Goal: Task Accomplishment & Management: Manage account settings

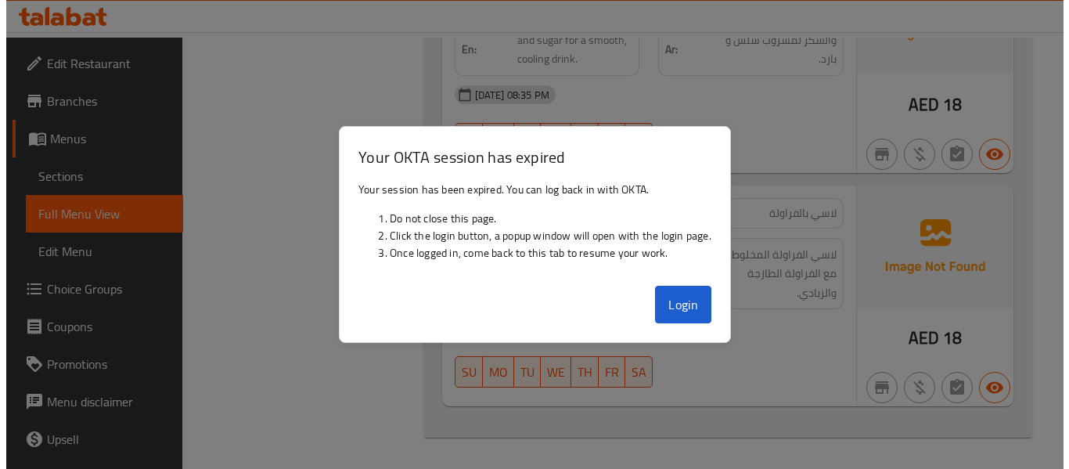
scroll to position [4657, 0]
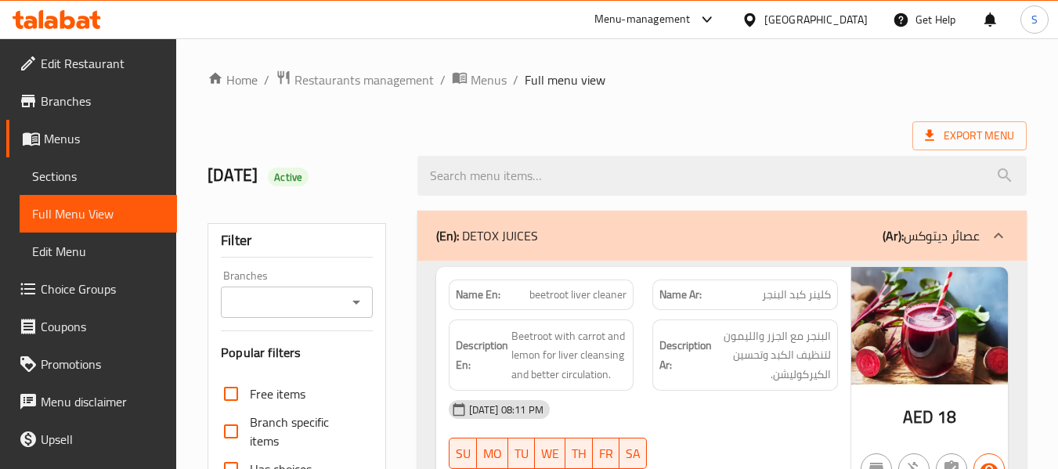
click at [804, 13] on div "[GEOGRAPHIC_DATA]" at bounding box center [815, 19] width 103 height 17
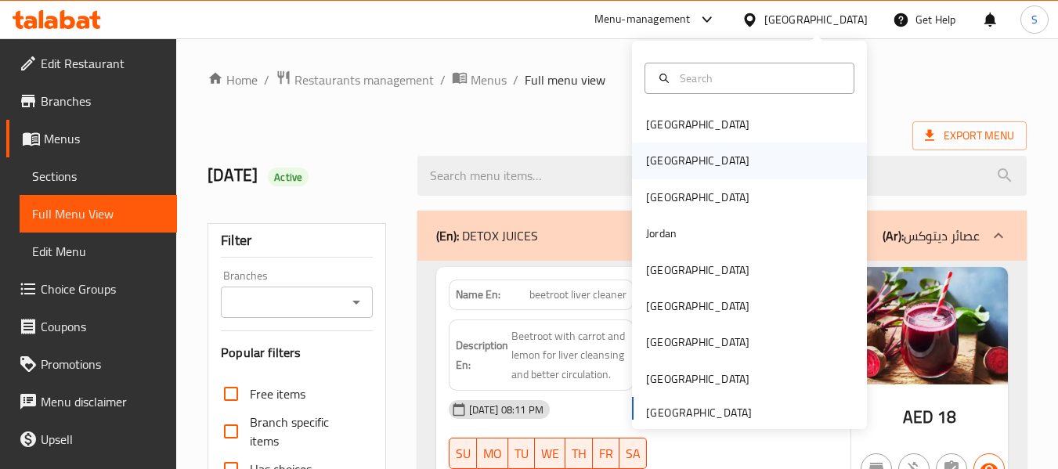
click at [713, 168] on div "Egypt" at bounding box center [749, 160] width 235 height 36
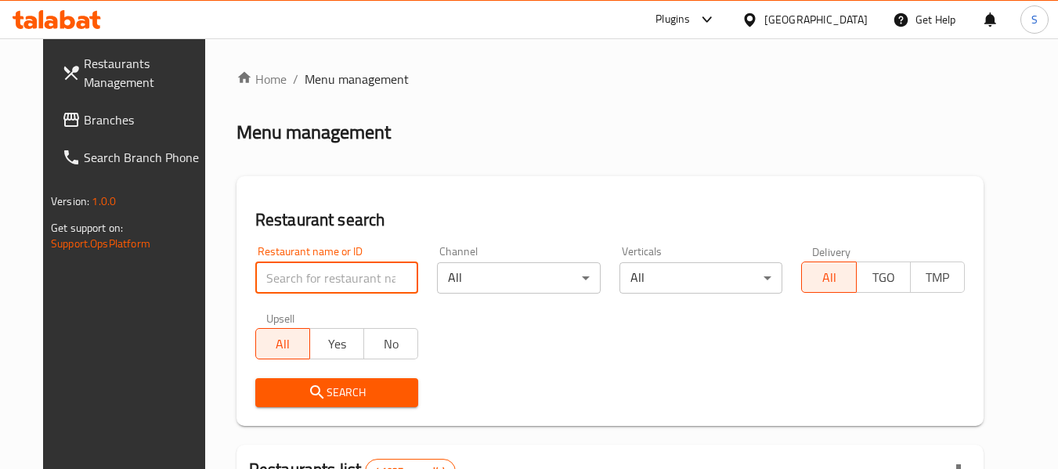
click at [335, 272] on input "search" at bounding box center [337, 277] width 164 height 31
paste input "696890"
type input "696890"
click button "Search" at bounding box center [337, 392] width 164 height 29
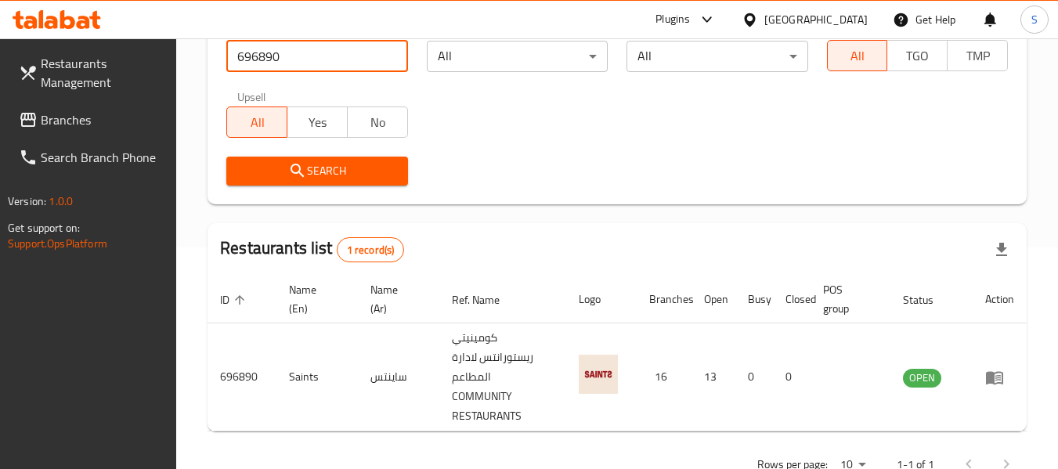
scroll to position [249, 0]
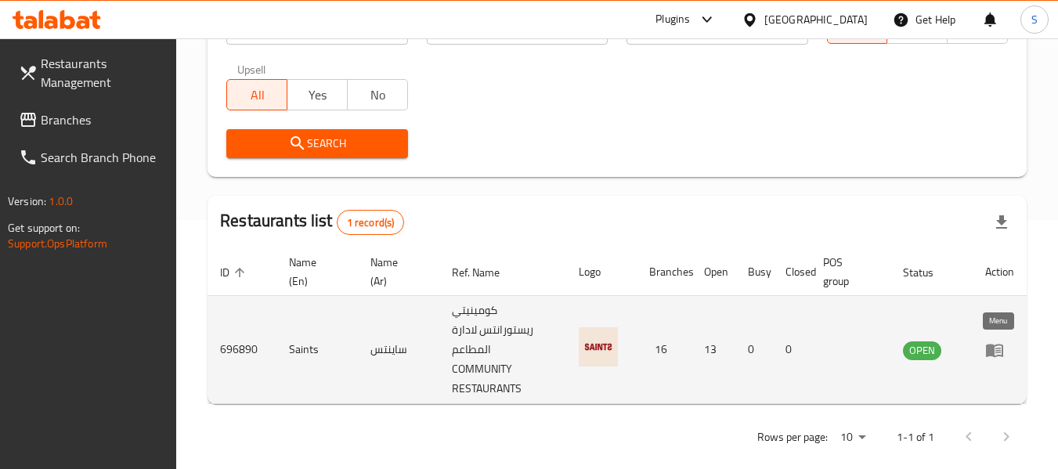
click at [993, 351] on icon "enhanced table" at bounding box center [994, 350] width 17 height 13
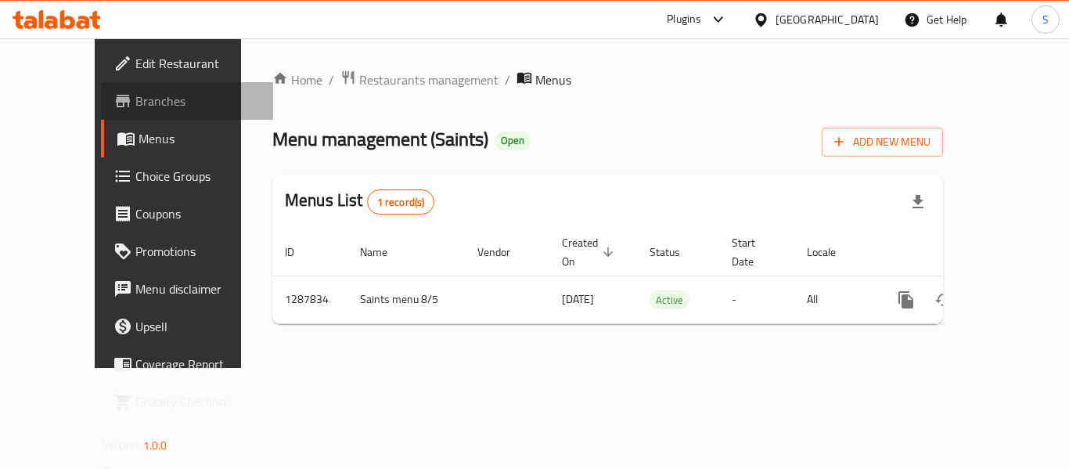
click at [135, 102] on span "Branches" at bounding box center [197, 101] width 125 height 19
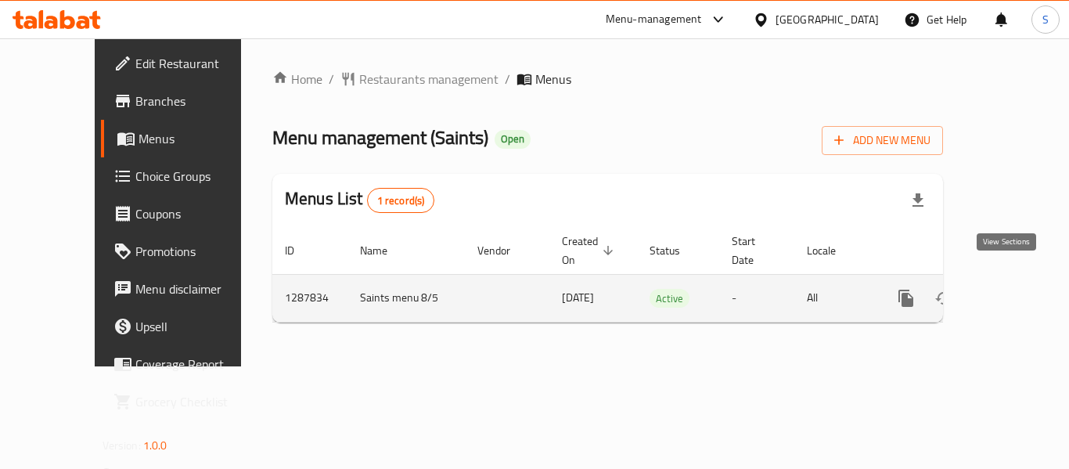
click at [1010, 289] on icon "enhanced table" at bounding box center [1019, 298] width 19 height 19
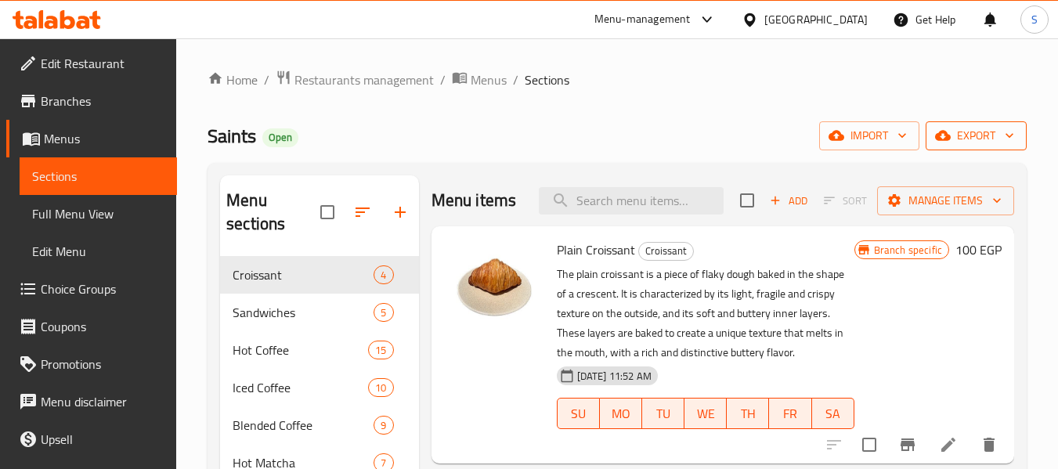
click at [952, 137] on span "export" at bounding box center [976, 136] width 76 height 20
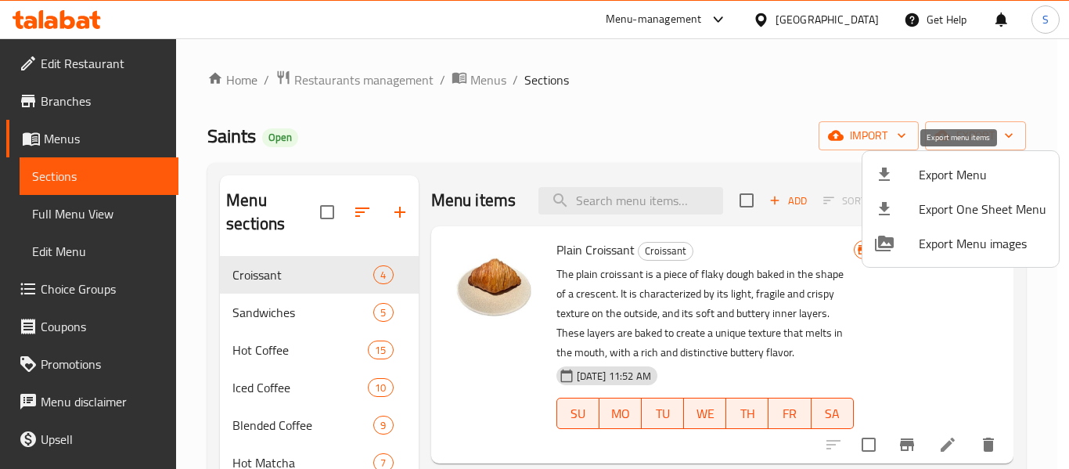
click at [940, 175] on span "Export Menu" at bounding box center [983, 174] width 128 height 19
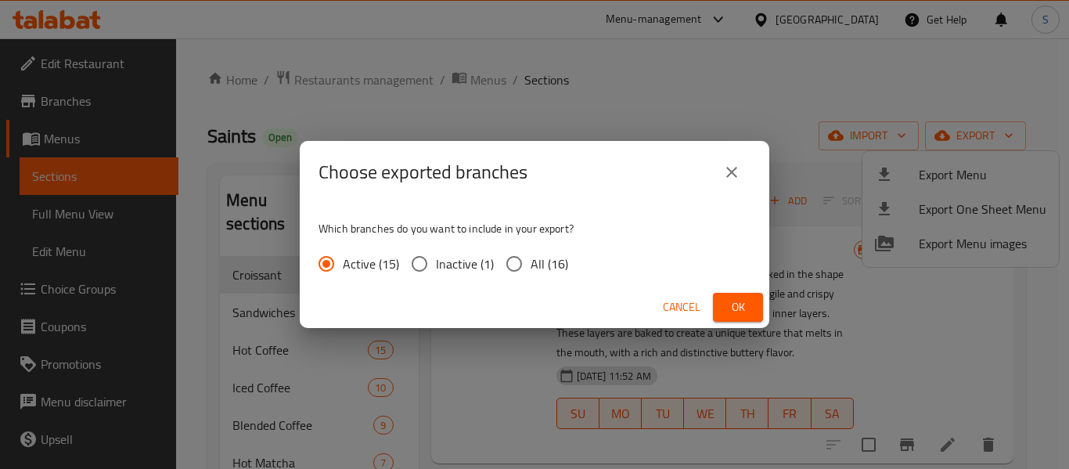
click at [551, 266] on span "All (16)" at bounding box center [550, 263] width 38 height 19
click at [531, 266] on input "All (16)" at bounding box center [514, 263] width 33 height 33
radio input "true"
click at [731, 300] on span "Ok" at bounding box center [738, 307] width 25 height 20
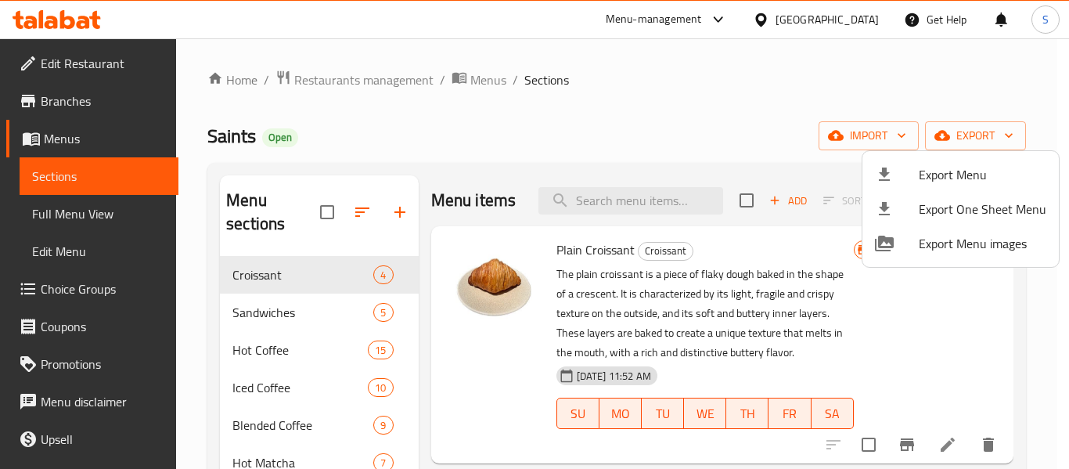
click at [852, 26] on div at bounding box center [534, 234] width 1069 height 469
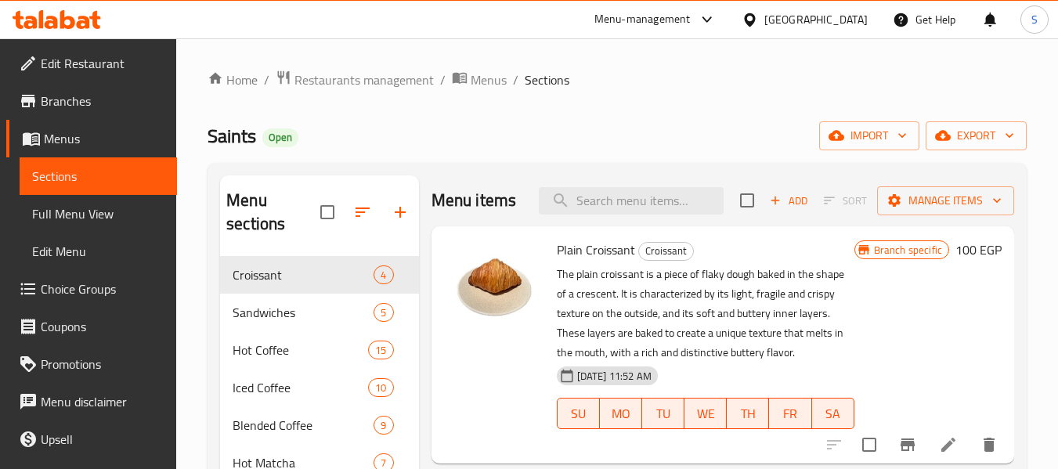
click at [755, 20] on icon at bounding box center [749, 19] width 11 height 13
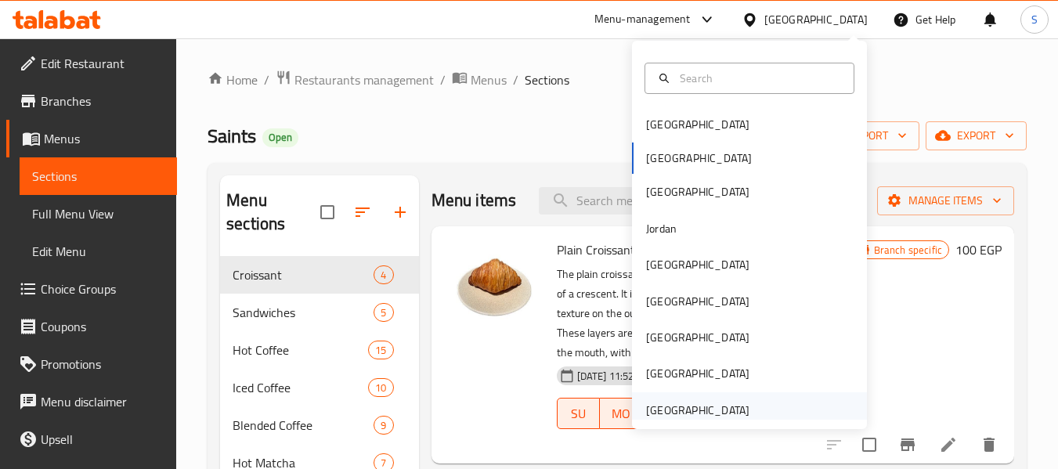
click at [741, 407] on div "[GEOGRAPHIC_DATA]" at bounding box center [697, 410] width 128 height 36
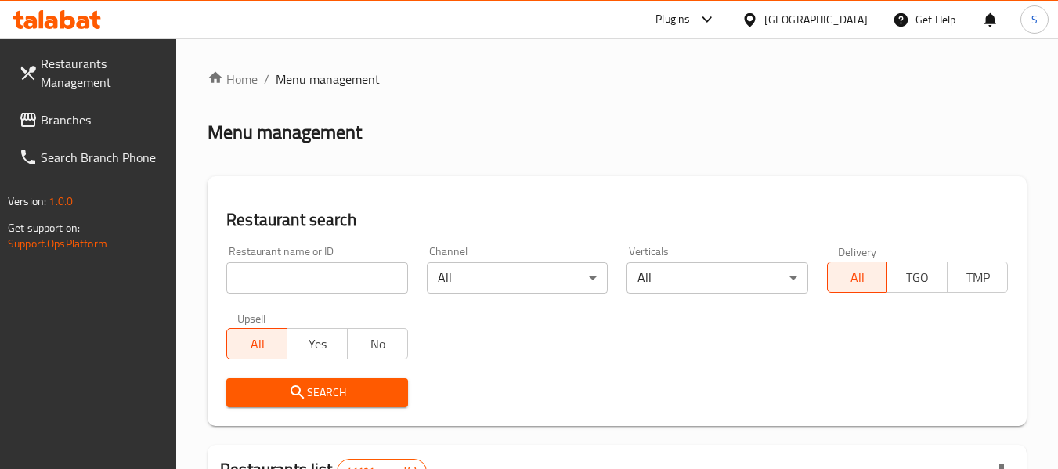
click at [337, 283] on input "search" at bounding box center [316, 277] width 181 height 31
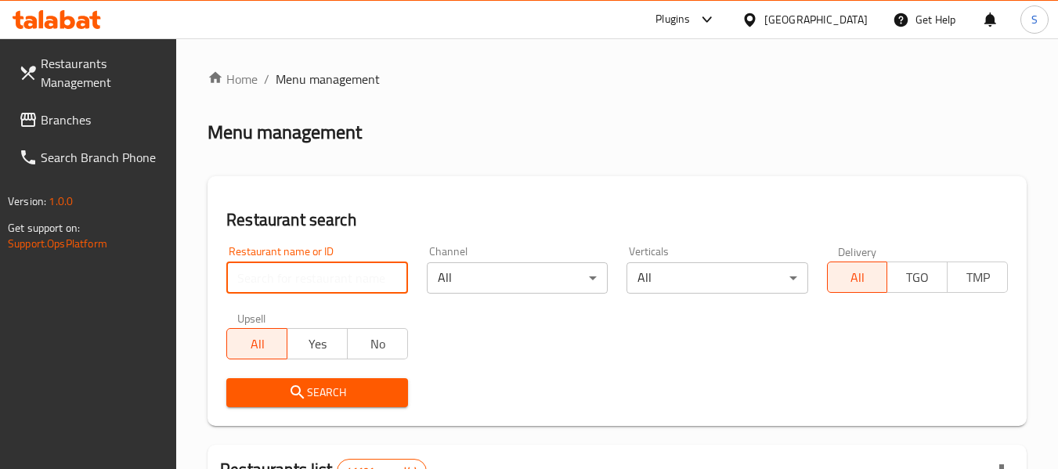
paste input "704225"
type input "704225"
click button "Search" at bounding box center [316, 392] width 181 height 29
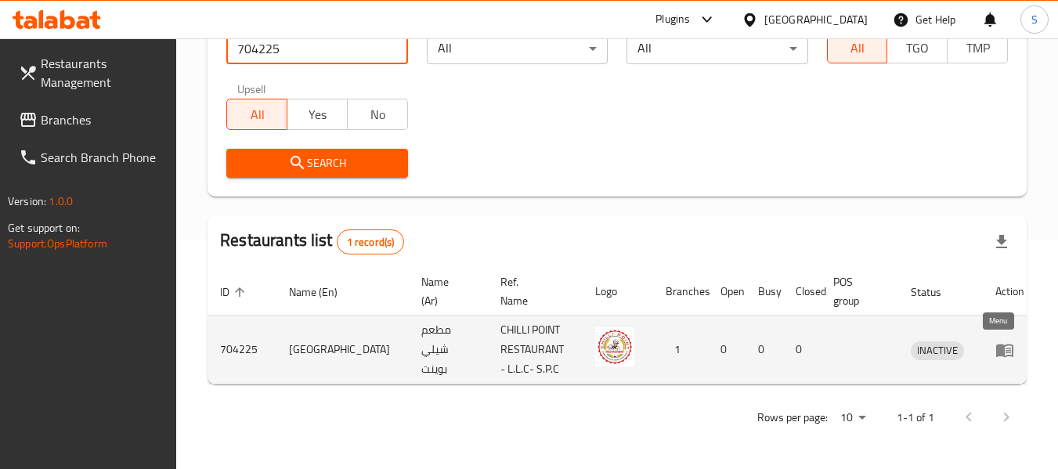
click at [995, 358] on icon "enhanced table" at bounding box center [1004, 350] width 19 height 19
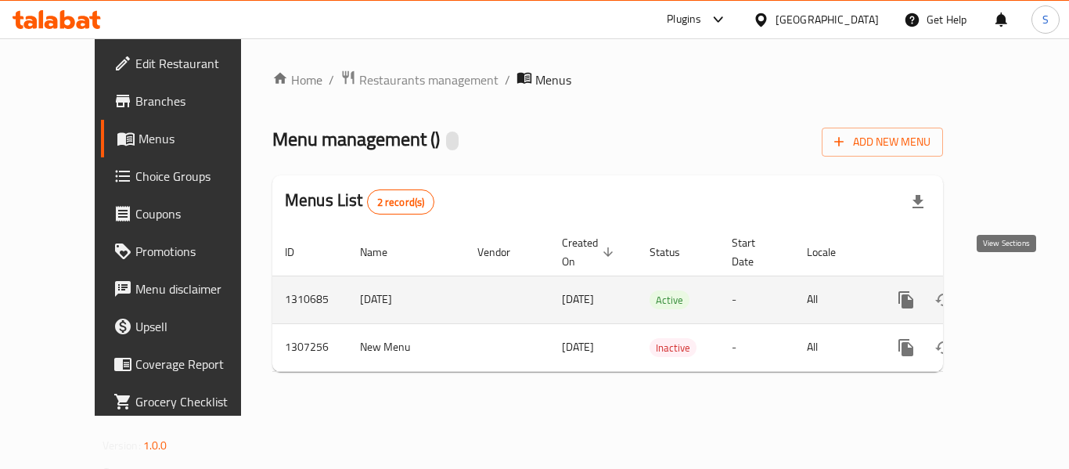
click at [1014, 290] on icon "enhanced table" at bounding box center [1019, 299] width 19 height 19
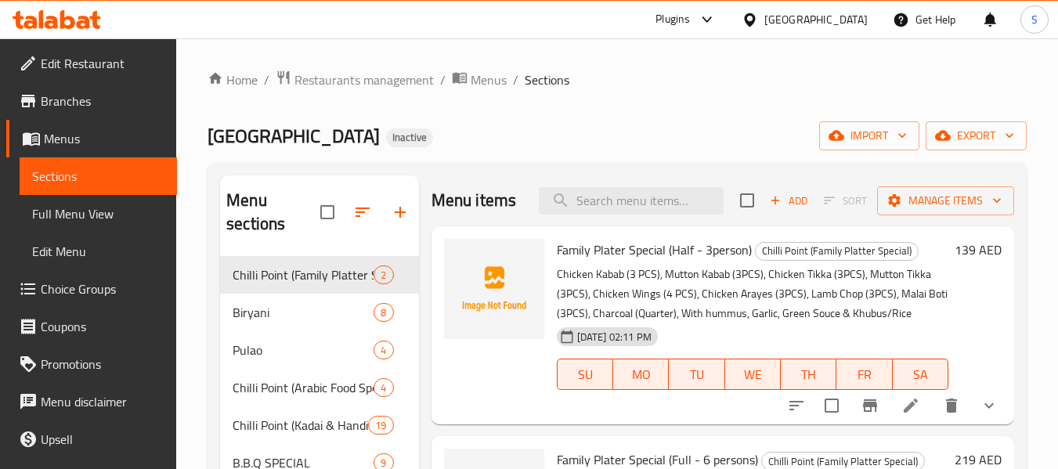
scroll to position [78, 0]
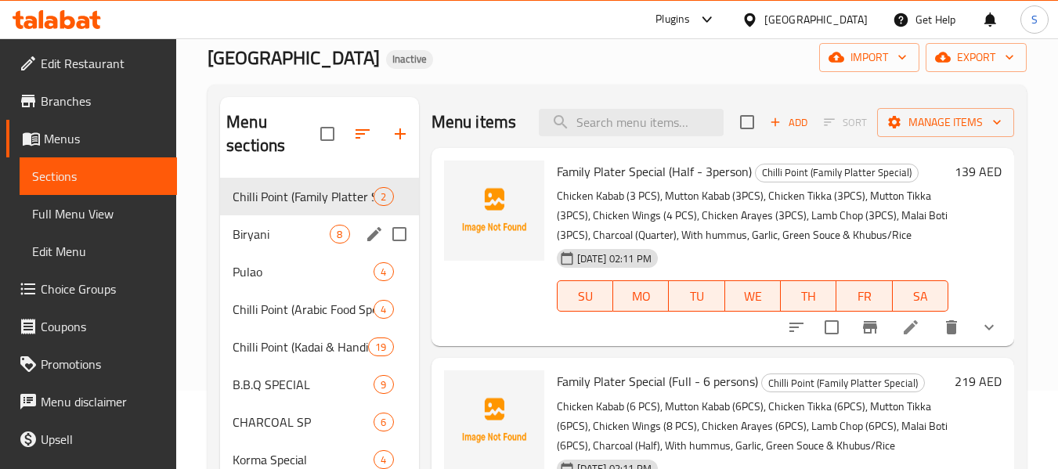
click at [250, 240] on span "Biryani" at bounding box center [280, 234] width 97 height 19
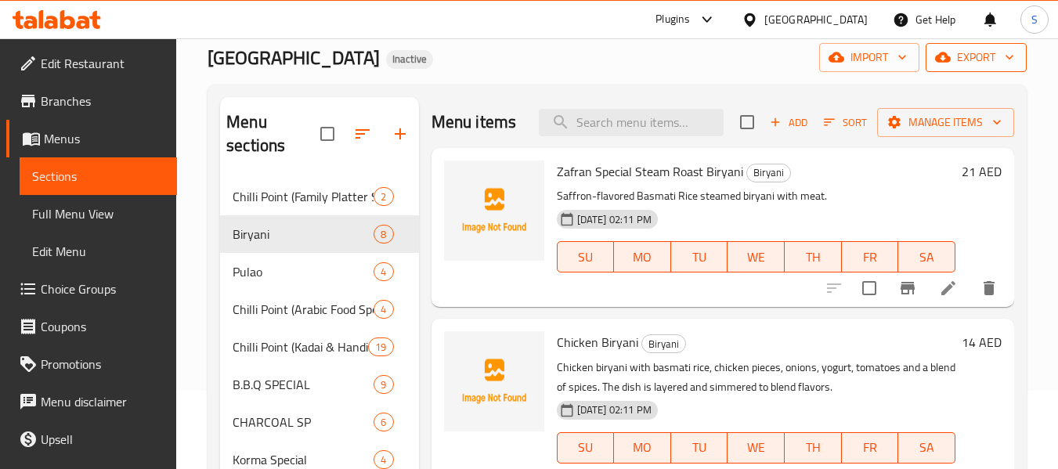
click at [957, 45] on button "export" at bounding box center [975, 57] width 101 height 29
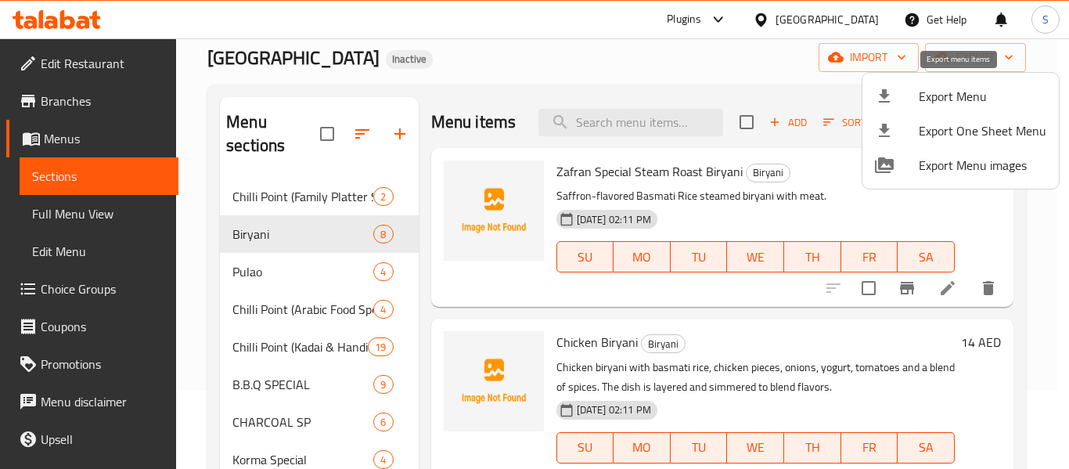
click at [932, 99] on span "Export Menu" at bounding box center [983, 96] width 128 height 19
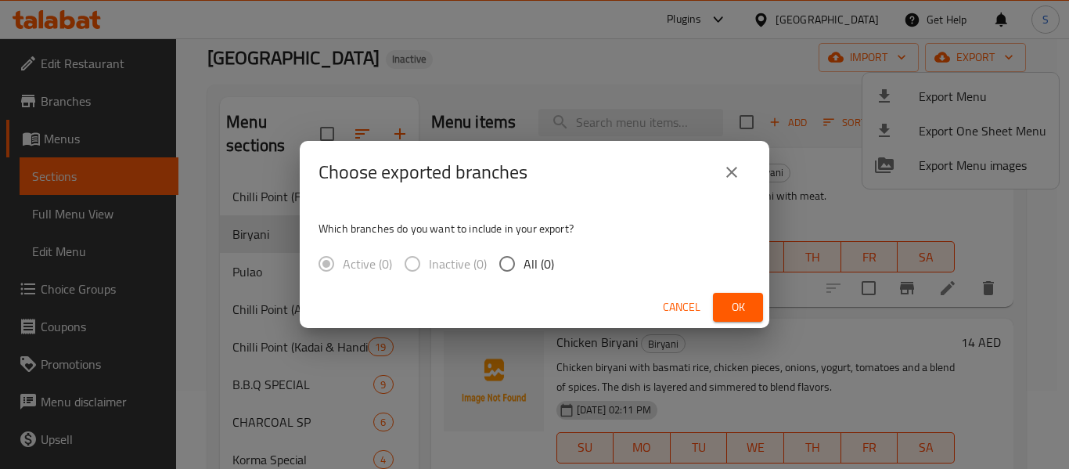
click at [529, 255] on span "All (0)" at bounding box center [539, 263] width 31 height 19
click at [524, 255] on input "All (0)" at bounding box center [507, 263] width 33 height 33
radio input "true"
click at [737, 307] on span "Ok" at bounding box center [738, 307] width 25 height 20
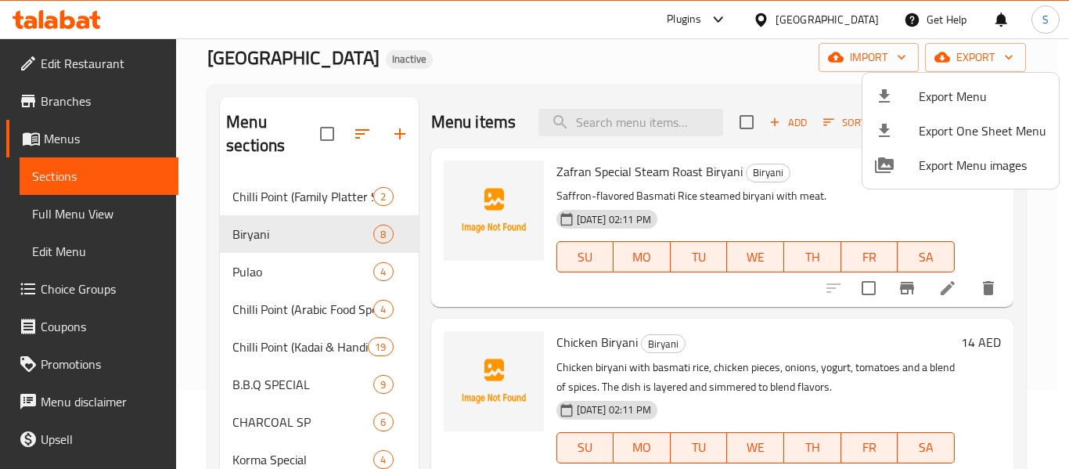
click at [607, 54] on div at bounding box center [534, 234] width 1069 height 469
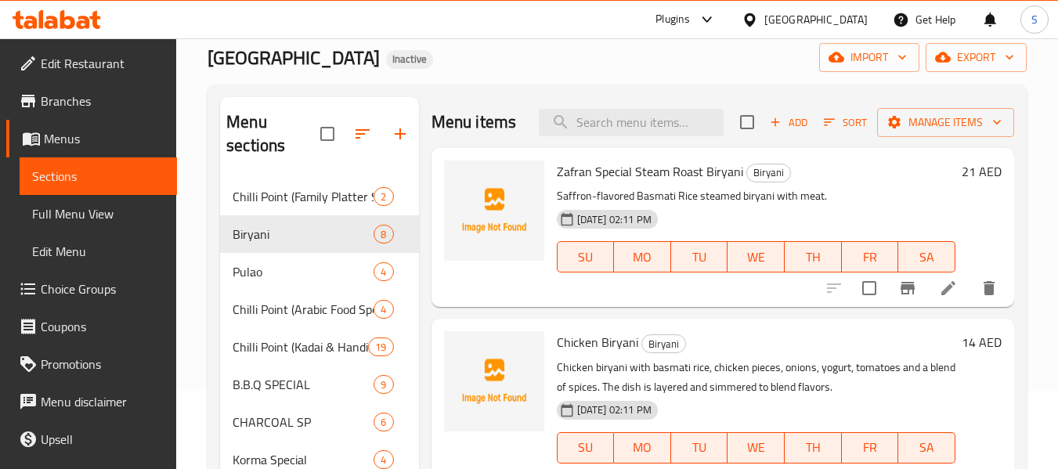
click at [99, 58] on span "Edit Restaurant" at bounding box center [103, 63] width 124 height 19
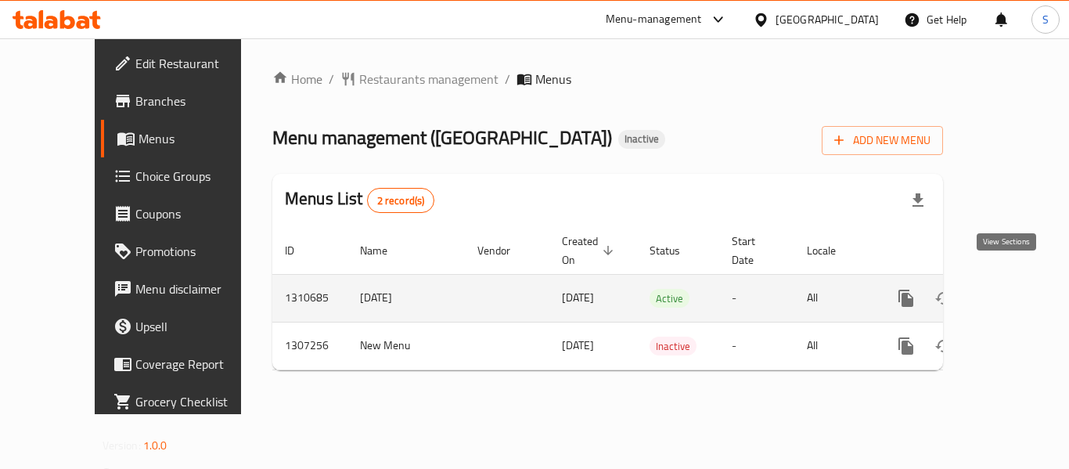
click at [1010, 289] on icon "enhanced table" at bounding box center [1019, 298] width 19 height 19
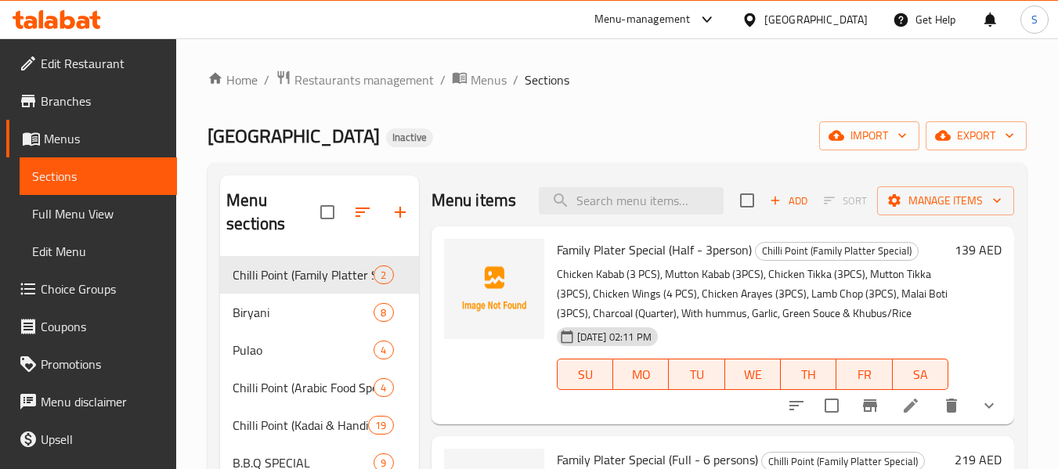
scroll to position [14, 0]
click at [84, 218] on span "Full Menu View" at bounding box center [98, 213] width 132 height 19
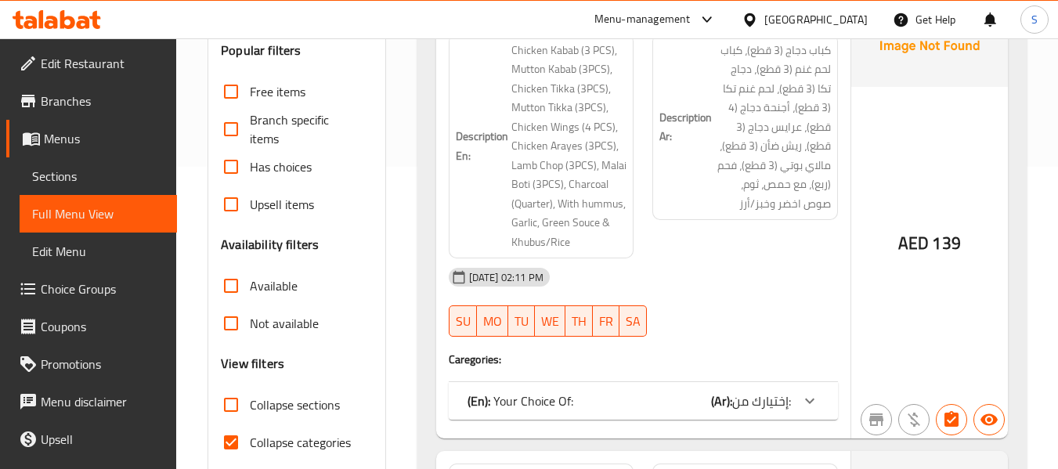
scroll to position [313, 0]
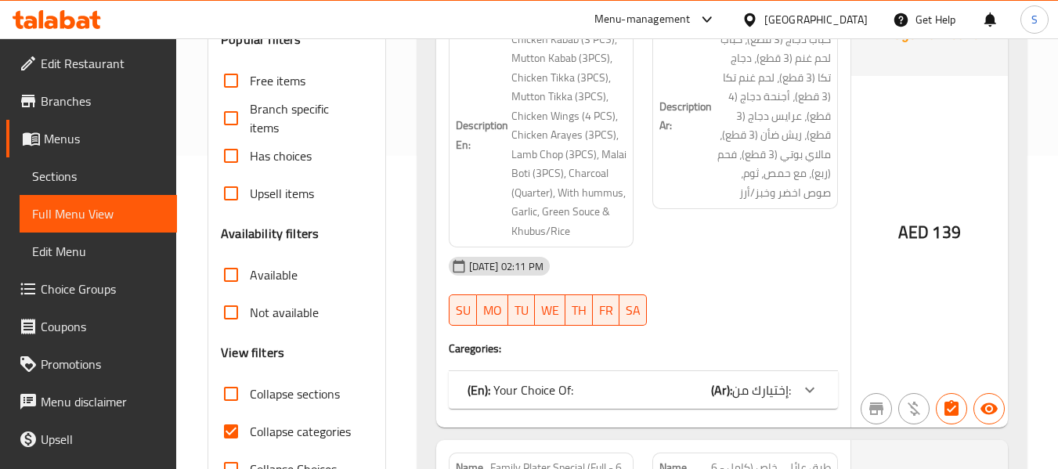
click at [305, 431] on span "Collapse categories" at bounding box center [300, 431] width 101 height 19
click at [250, 431] on input "Collapse categories" at bounding box center [231, 432] width 38 height 38
checkbox input "false"
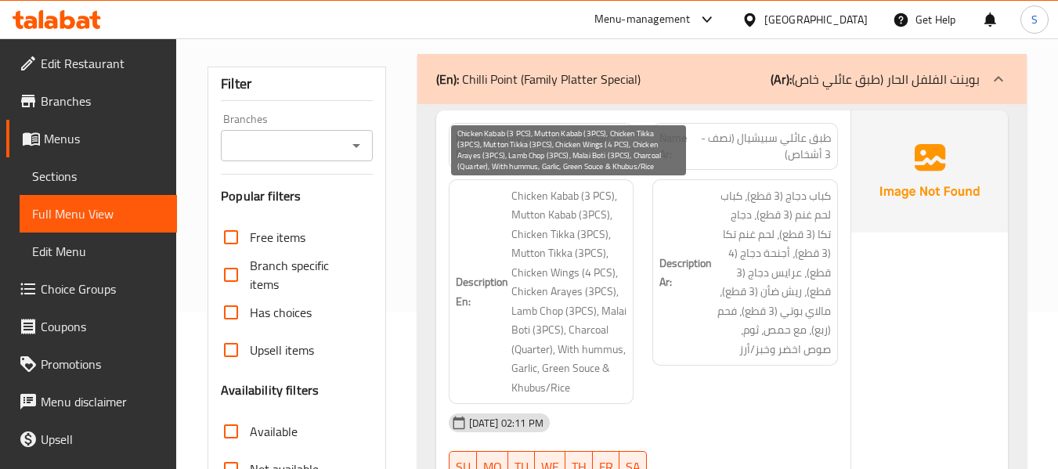
scroll to position [235, 0]
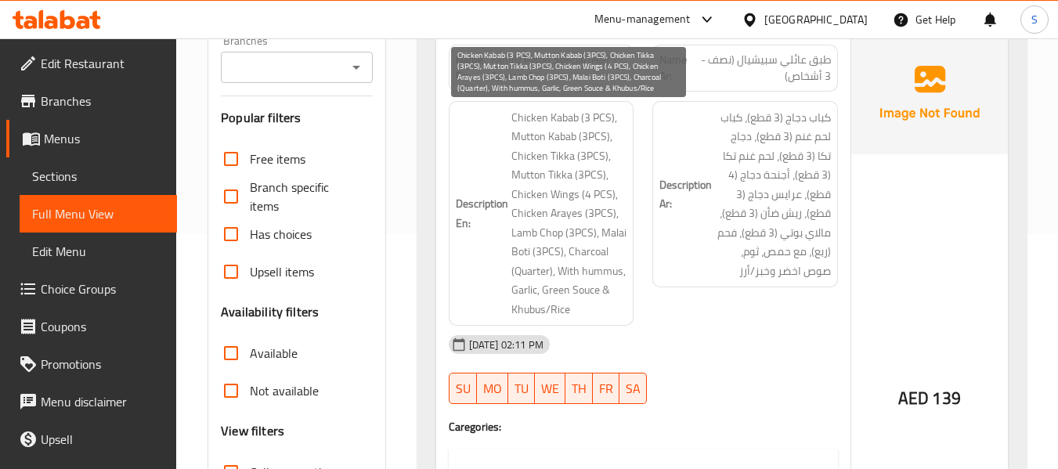
click at [596, 138] on span "Chicken Kabab (3 PCS), Mutton Kabab (3PCS), Chicken Tikka (3PCS), Mutton Tikka …" at bounding box center [569, 213] width 116 height 211
click at [588, 160] on span "Chicken Kabab (3 PCS), Mutton Kabab (3PCS), Chicken Tikka (3PCS), Mutton Tikka …" at bounding box center [569, 213] width 116 height 211
click at [595, 178] on span "Chicken Kabab (3 PCS), Mutton Kabab (3PCS), Chicken Tikka (3PCS), Mutton Tikka …" at bounding box center [569, 213] width 116 height 211
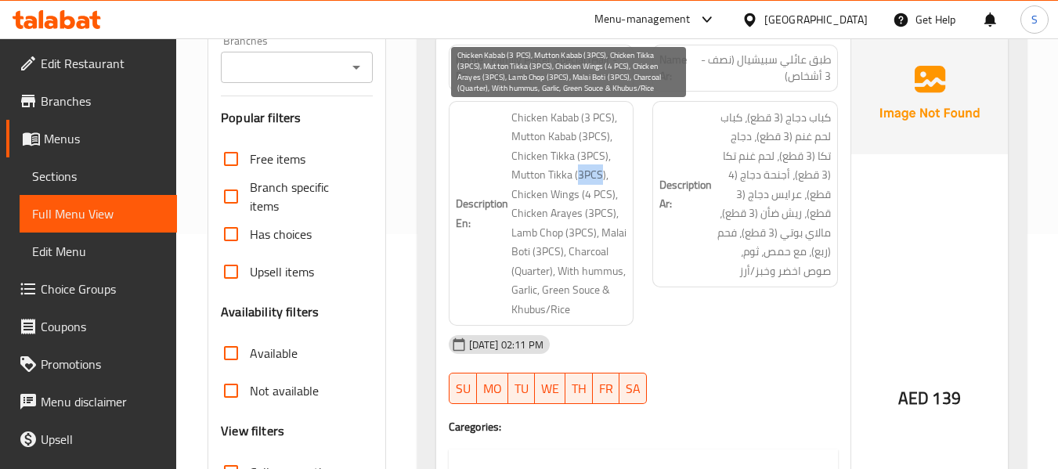
click at [595, 178] on span "Chicken Kabab (3 PCS), Mutton Kabab (3PCS), Chicken Tikka (3PCS), Mutton Tikka …" at bounding box center [569, 213] width 116 height 211
click at [591, 186] on span "Chicken Kabab (3 PCS), Mutton Kabab (3PCS), Chicken Tikka (3PCS), Mutton Tikka …" at bounding box center [569, 213] width 116 height 211
click at [597, 214] on span "Chicken Kabab (3 PCS), Mutton Kabab (3PCS), Chicken Tikka (3PCS), Mutton Tikka …" at bounding box center [569, 213] width 116 height 211
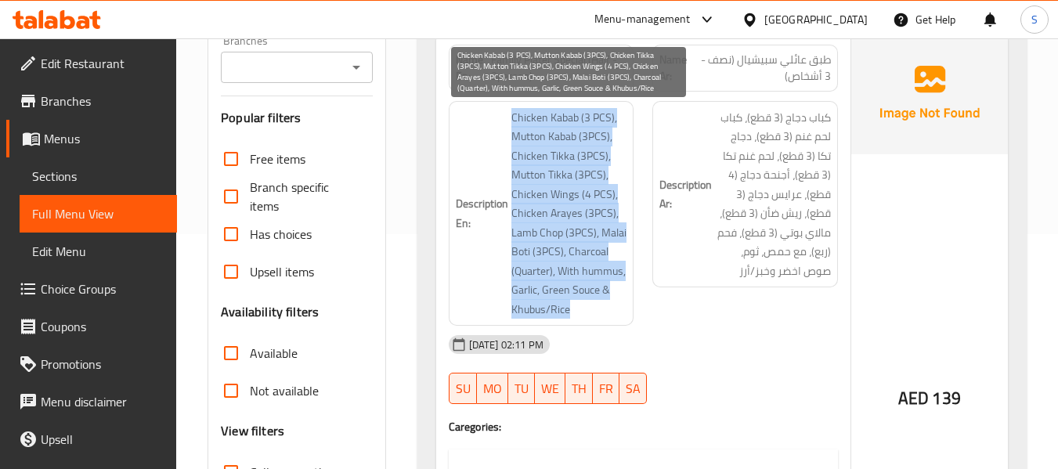
click at [597, 214] on span "Chicken Kabab (3 PCS), Mutton Kabab (3PCS), Chicken Tikka (3PCS), Mutton Tikka …" at bounding box center [569, 213] width 116 height 211
click at [571, 232] on span "Chicken Kabab (3 PCS), Mutton Kabab (3PCS), Chicken Tikka (3PCS), Mutton Tikka …" at bounding box center [569, 213] width 116 height 211
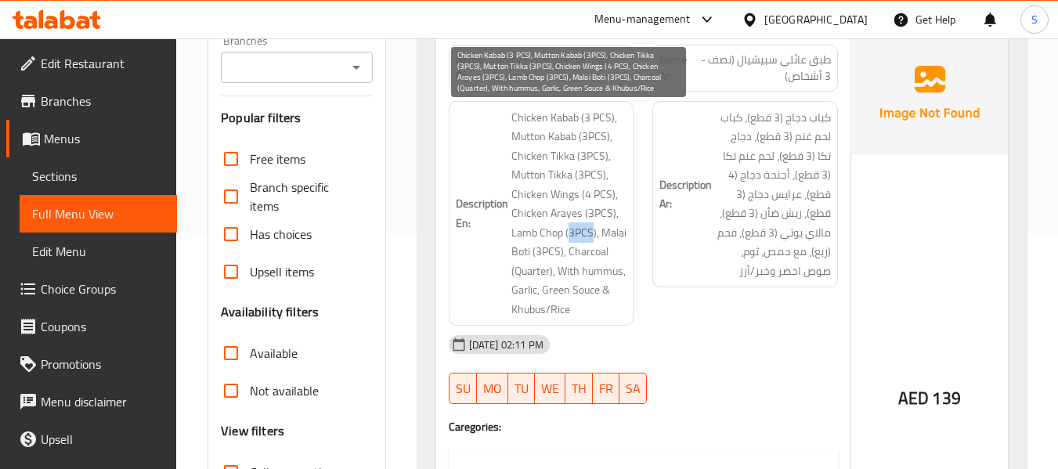
click at [571, 232] on span "Chicken Kabab (3 PCS), Mutton Kabab (3PCS), Chicken Tikka (3PCS), Mutton Tikka …" at bounding box center [569, 213] width 116 height 211
click at [541, 255] on span "Chicken Kabab (3 PCS), Mutton Kabab (3PCS), Chicken Tikka (3PCS), Mutton Tikka …" at bounding box center [569, 213] width 116 height 211
click at [535, 268] on span "Chicken Kabab (3 PCS), Mutton Kabab (3PCS), Chicken Tikka (3PCS), Mutton Tikka …" at bounding box center [569, 213] width 116 height 211
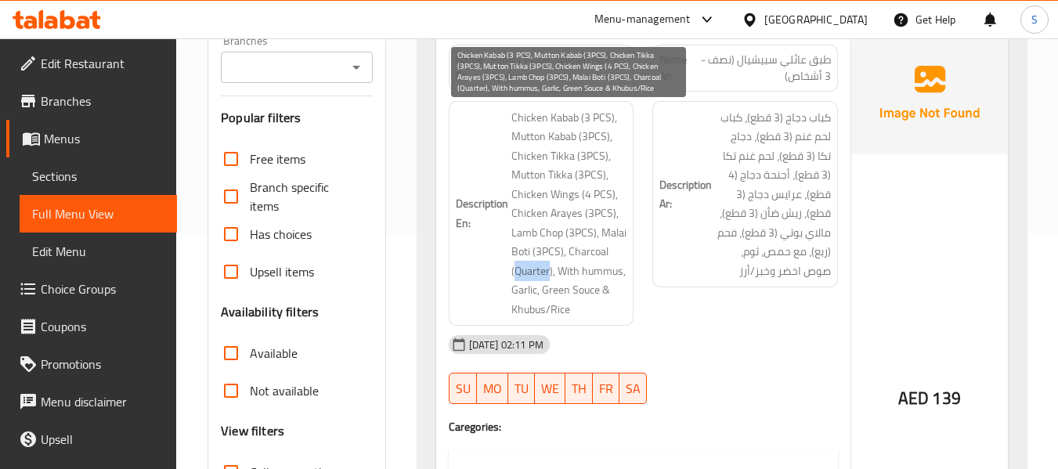
click at [582, 292] on span "Chicken Kabab (3 PCS), Mutton Kabab (3PCS), Chicken Tikka (3PCS), Mutton Tikka …" at bounding box center [569, 213] width 116 height 211
click at [555, 312] on span "Chicken Kabab (3 PCS), Mutton Kabab (3PCS), Chicken Tikka (3PCS), Mutton Tikka …" at bounding box center [569, 213] width 116 height 211
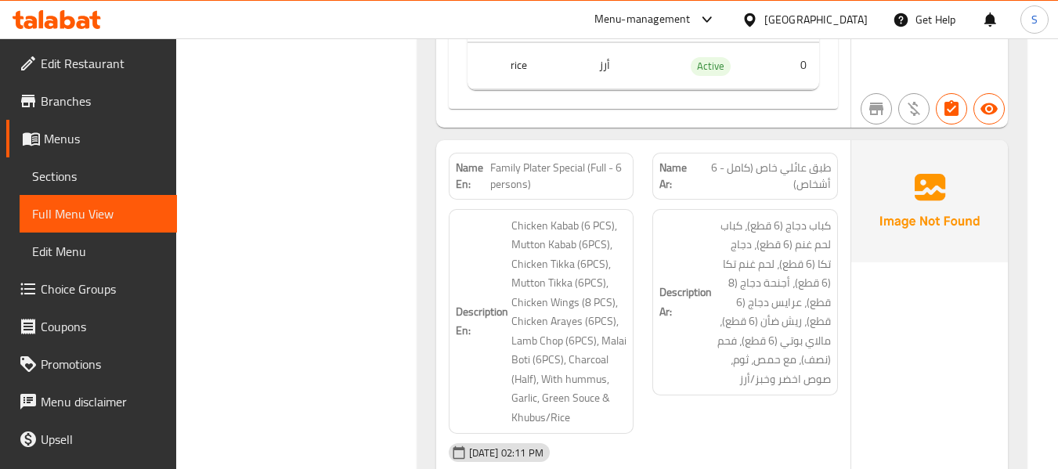
scroll to position [861, 0]
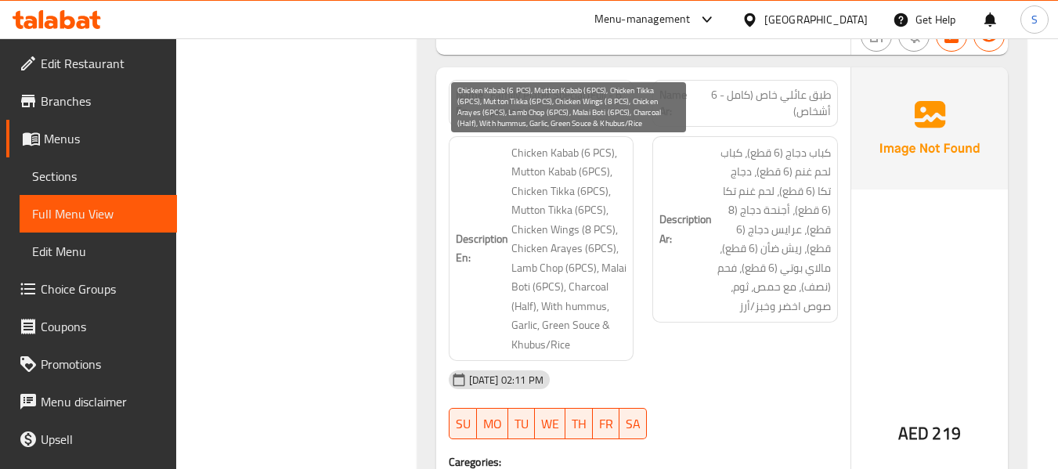
click at [596, 168] on span "Chicken Kabab (6 PCS), Mutton Kabab (6PCS), Chicken Tikka (6PCS), Mutton Tikka …" at bounding box center [569, 248] width 116 height 211
click at [586, 212] on span "Chicken Kabab (6 PCS), Mutton Kabab (6PCS), Chicken Tikka (6PCS), Mutton Tikka …" at bounding box center [569, 248] width 116 height 211
click at [598, 243] on span "Chicken Kabab (6 PCS), Mutton Kabab (6PCS), Chicken Tikka (6PCS), Mutton Tikka …" at bounding box center [569, 248] width 116 height 211
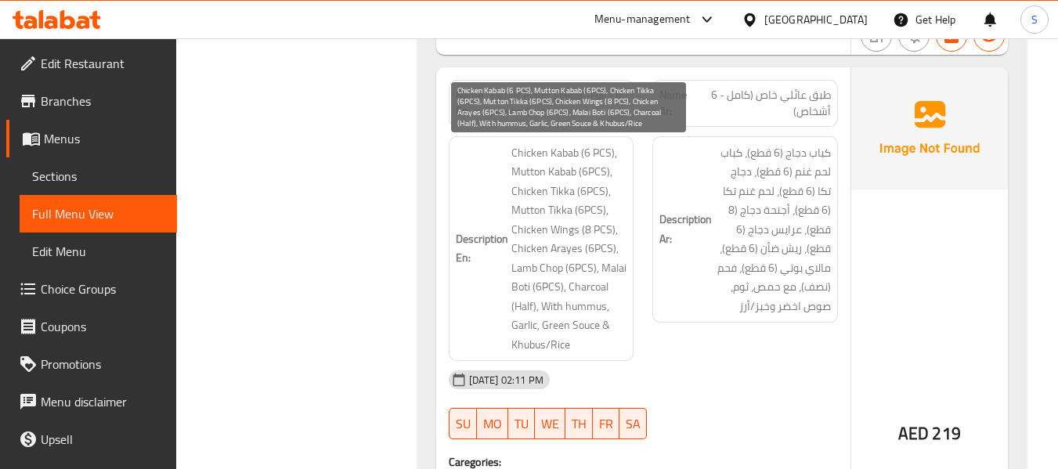
click at [598, 243] on span "Chicken Kabab (6 PCS), Mutton Kabab (6PCS), Chicken Tikka (6PCS), Mutton Tikka …" at bounding box center [569, 248] width 116 height 211
click at [584, 272] on span "Chicken Kabab (6 PCS), Mutton Kabab (6PCS), Chicken Tikka (6PCS), Mutton Tikka …" at bounding box center [569, 248] width 116 height 211
click at [550, 285] on span "Chicken Kabab (6 PCS), Mutton Kabab (6PCS), Chicken Tikka (6PCS), Mutton Tikka …" at bounding box center [569, 248] width 116 height 211
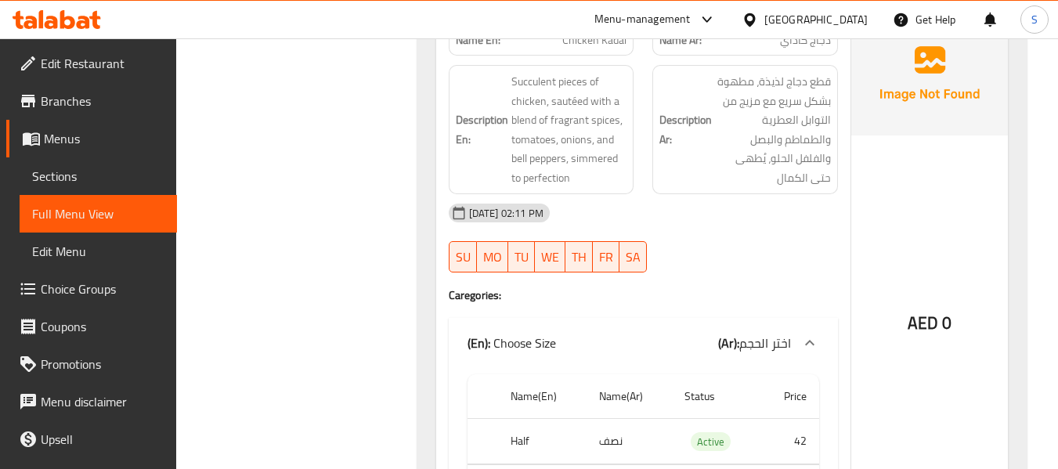
scroll to position [7358, 0]
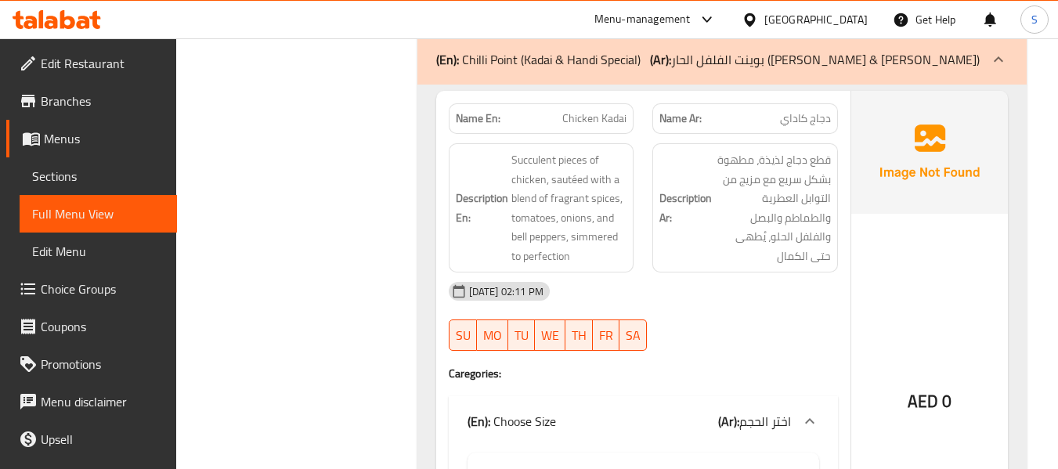
click at [597, 110] on span "Chicken Kadai" at bounding box center [594, 118] width 64 height 16
copy span "Chicken Kadai"
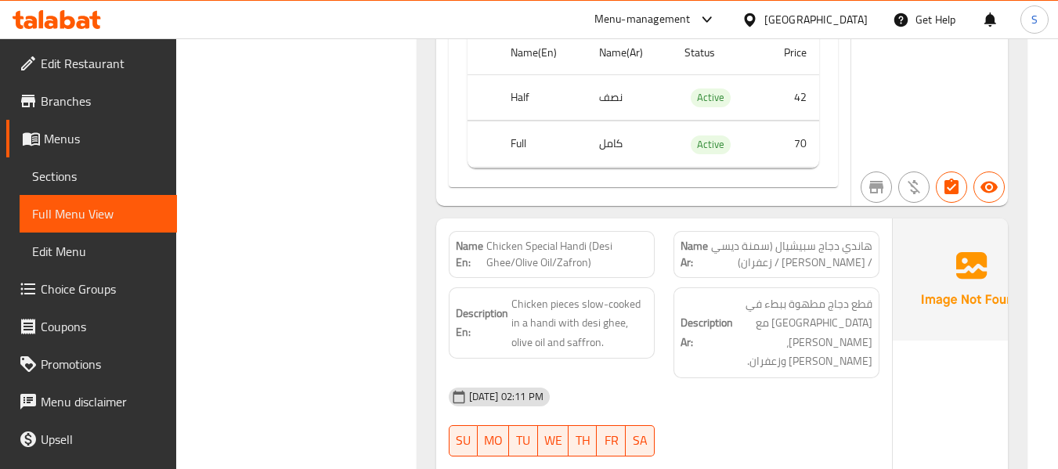
scroll to position [12133, 0]
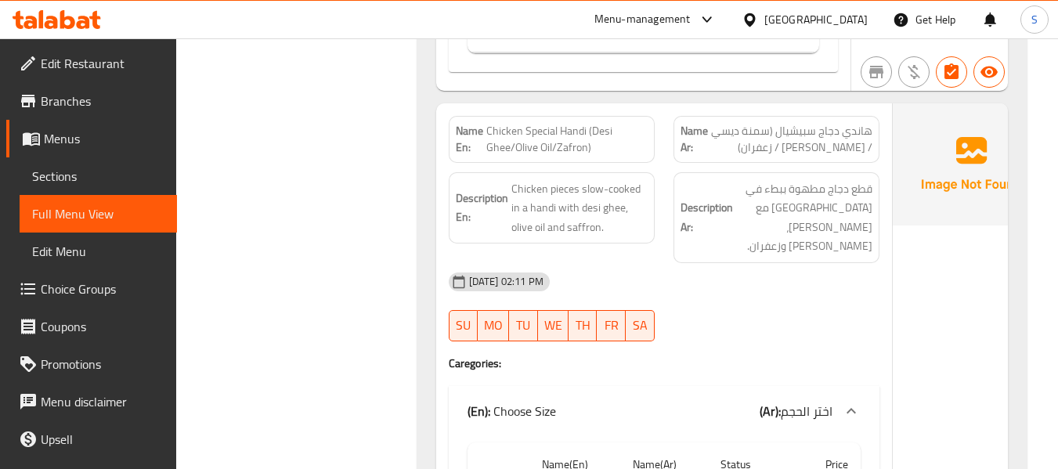
click at [571, 123] on span "Chicken Special Handi (Desi Ghee/Olive Oil/Zafron)" at bounding box center [566, 139] width 161 height 33
click at [557, 123] on span "Chicken Special Handi (Desi Ghee/Olive Oil/Zafron)" at bounding box center [566, 139] width 161 height 33
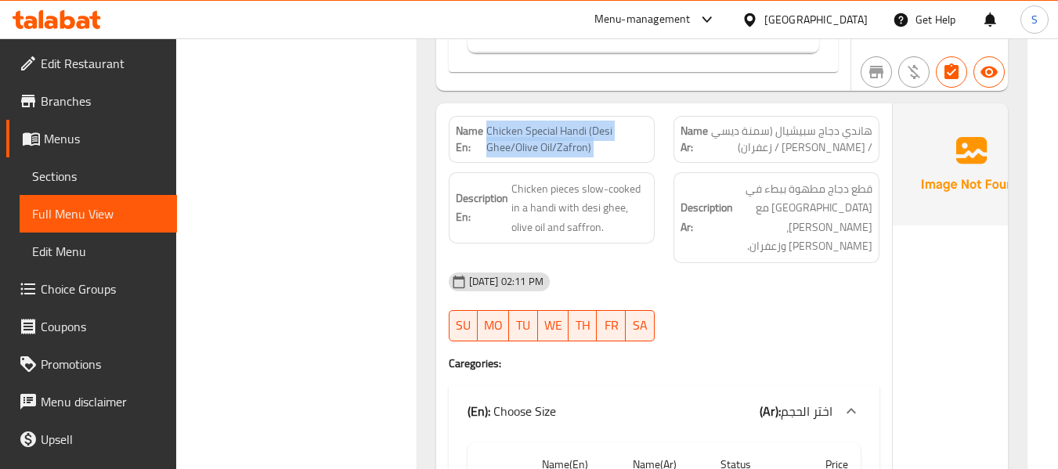
copy span "Chicken Special Handi (Desi Ghee/Olive Oil/Zafron)"
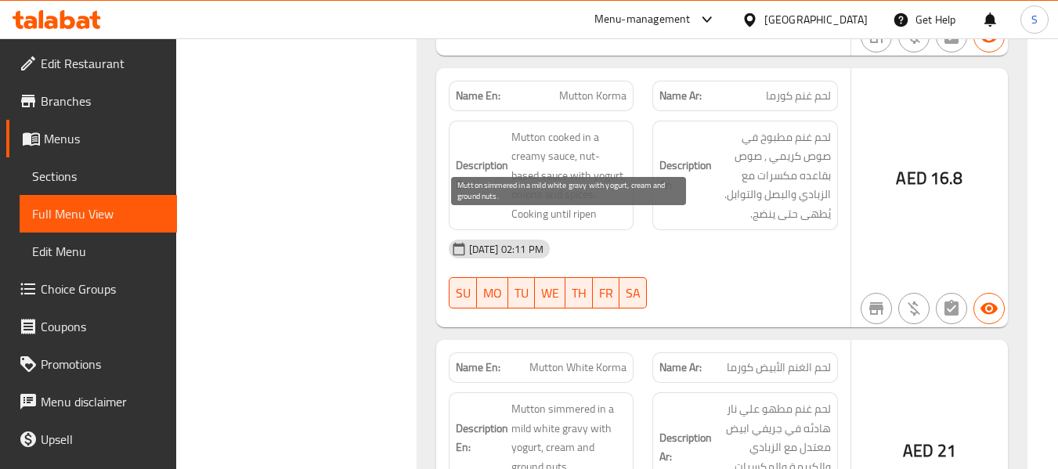
scroll to position [25919, 0]
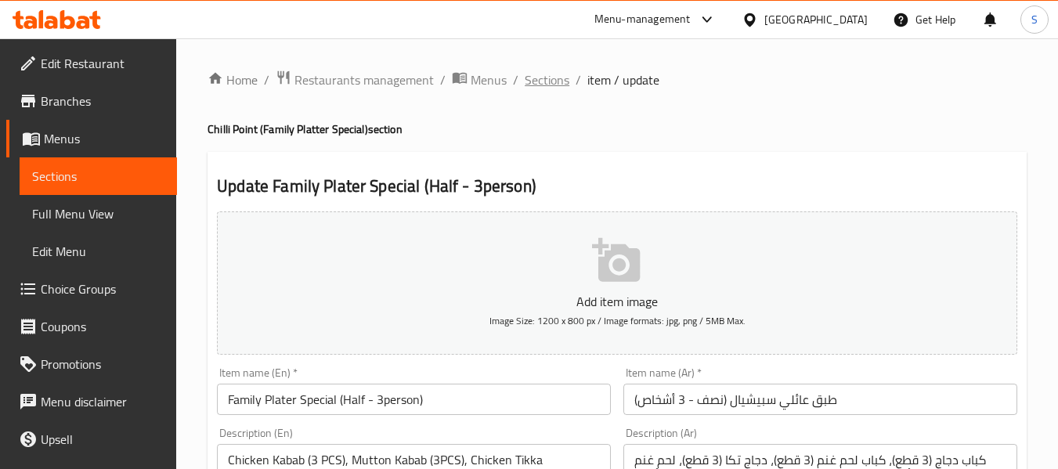
click at [556, 81] on span "Sections" at bounding box center [546, 79] width 45 height 19
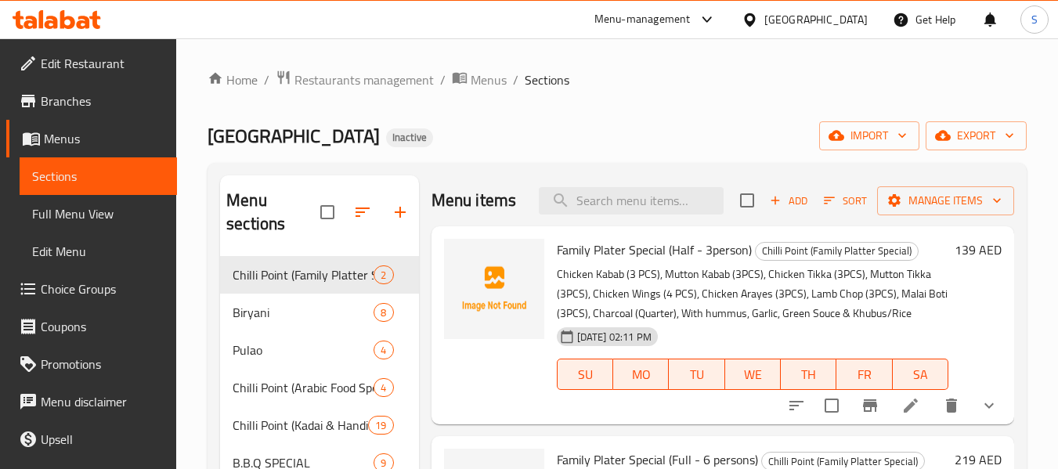
click at [214, 261] on div "Menu sections Chilli Point (Family Platter Special) 2 Biryani 8 Pulao 4 Chilli …" at bounding box center [616, 410] width 819 height 494
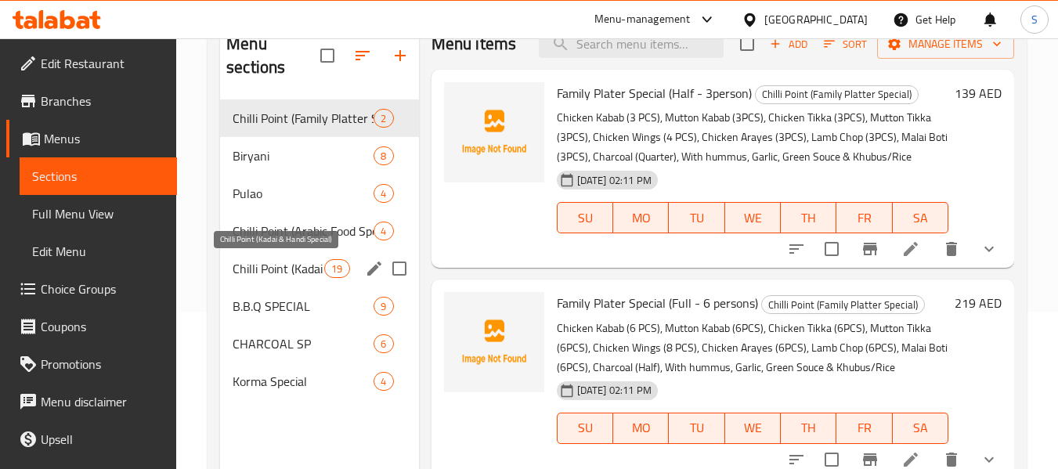
click at [265, 270] on span "Chilli Point (Kadai & Handi Special)" at bounding box center [278, 268] width 92 height 19
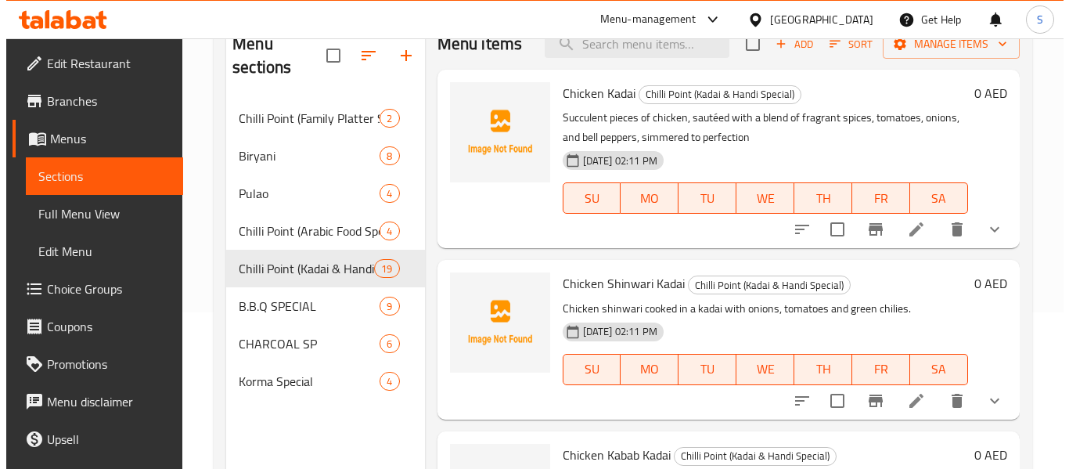
scroll to position [1539, 0]
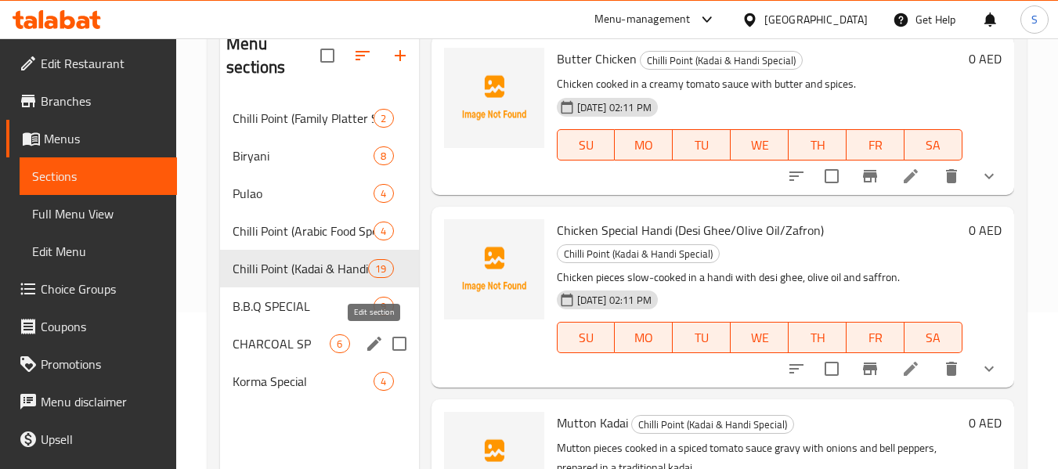
click at [372, 341] on icon "edit" at bounding box center [374, 343] width 19 height 19
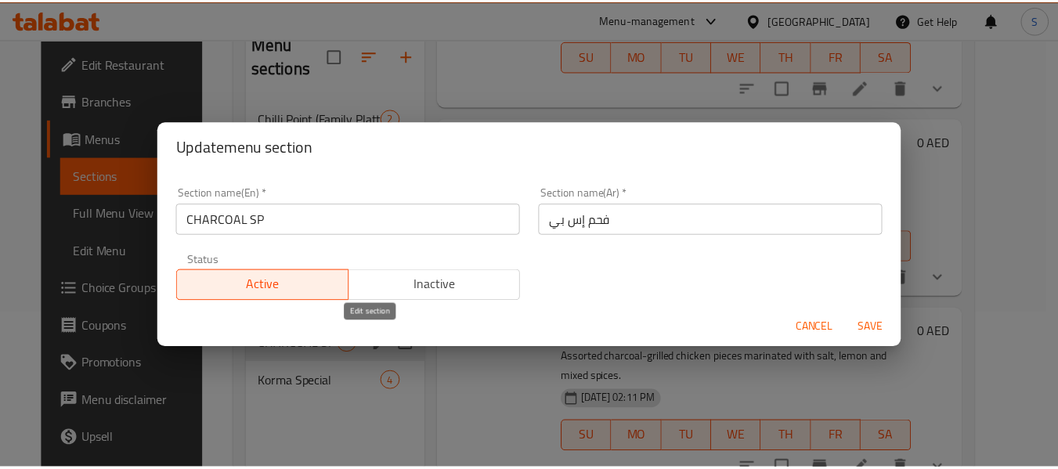
scroll to position [679, 0]
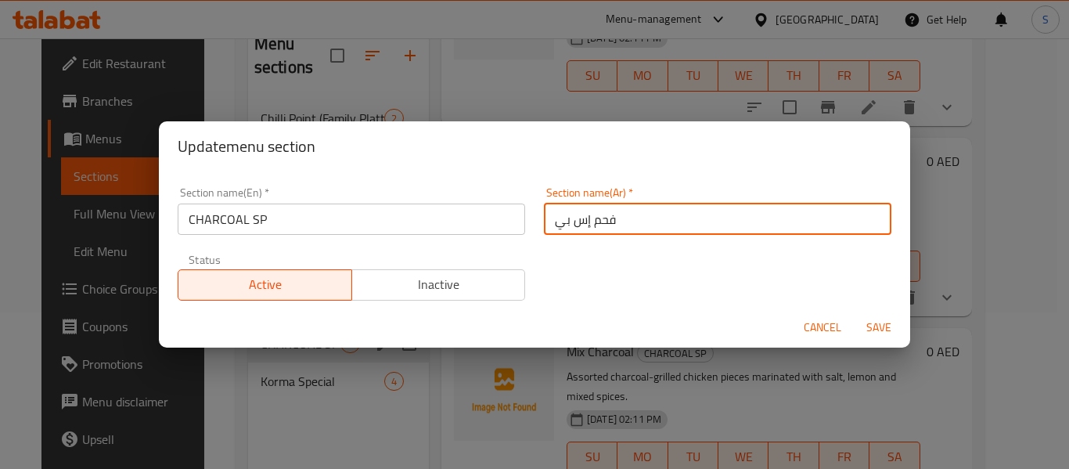
drag, startPoint x: 568, startPoint y: 222, endPoint x: 539, endPoint y: 225, distance: 29.9
click at [544, 225] on input "فحم إس بي" at bounding box center [718, 219] width 348 height 31
type input "فحم إسبيشال"
click at [854, 313] on button "Save" at bounding box center [879, 327] width 50 height 29
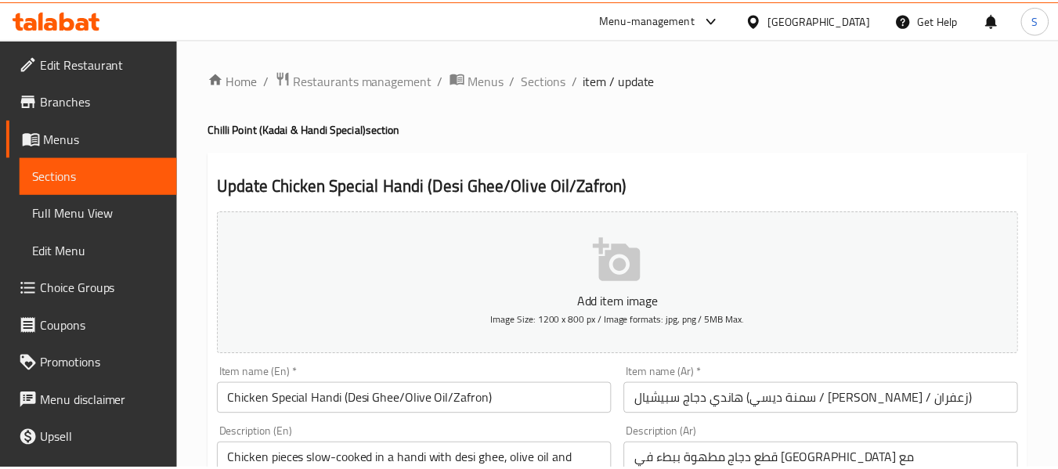
scroll to position [235, 0]
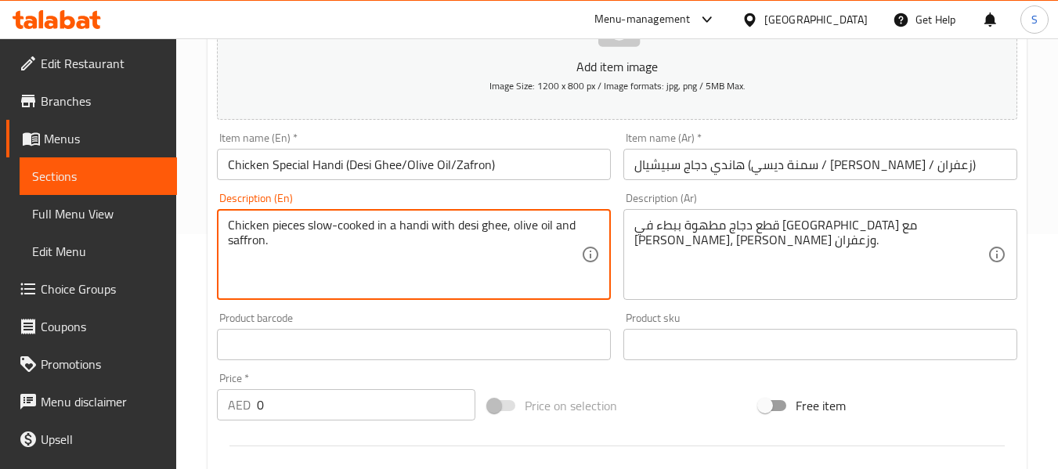
click at [394, 218] on textarea "Chicken pieces slow-cooked in a handi with desi ghee, olive oil and saffron." at bounding box center [404, 255] width 353 height 74
click at [700, 233] on textarea "قطع دجاج مطهوة ببطء في [GEOGRAPHIC_DATA] مع [PERSON_NAME]، [PERSON_NAME] وزعفرا…" at bounding box center [810, 255] width 353 height 74
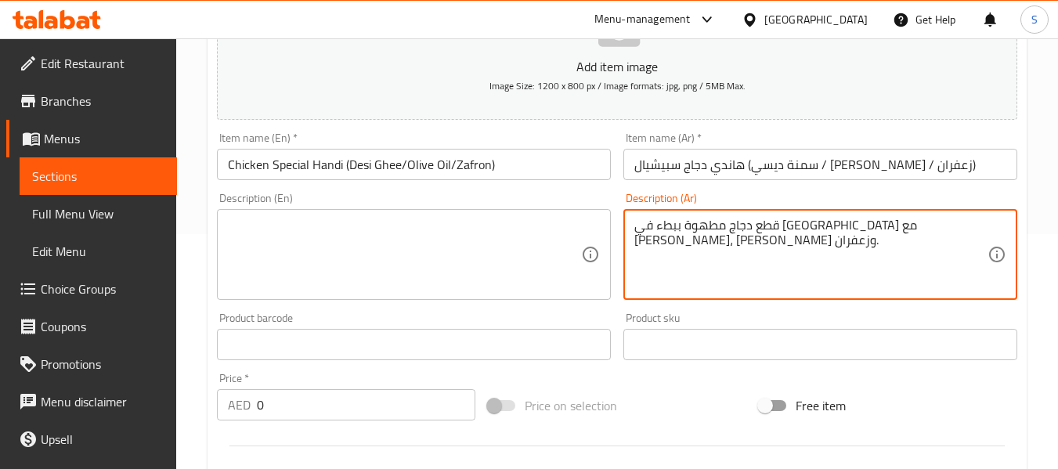
click at [700, 233] on textarea "قطع دجاج مطهوة ببطء في [GEOGRAPHIC_DATA] مع [PERSON_NAME]، [PERSON_NAME] وزعفرا…" at bounding box center [810, 255] width 353 height 74
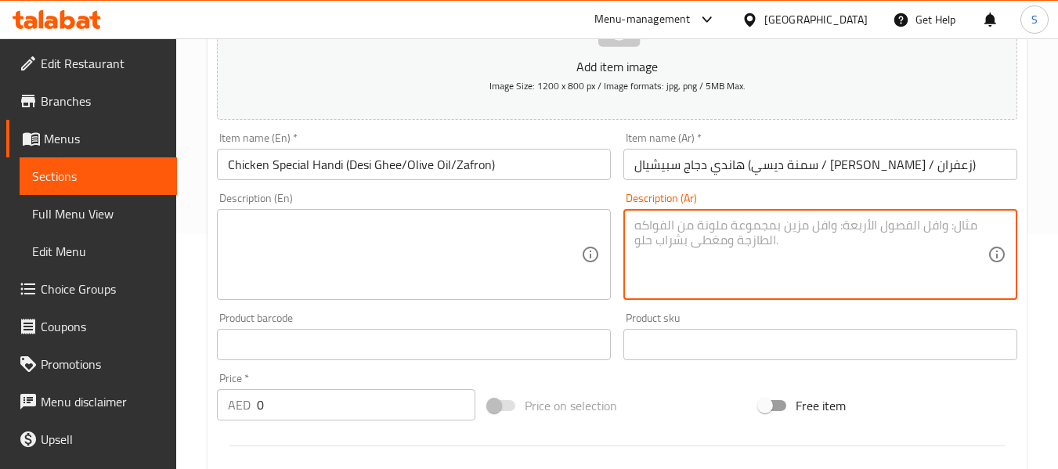
click at [725, 174] on input "هاندي دجاج سبيشيال (سمنة ديسي / [PERSON_NAME] / زعفران)" at bounding box center [820, 164] width 394 height 31
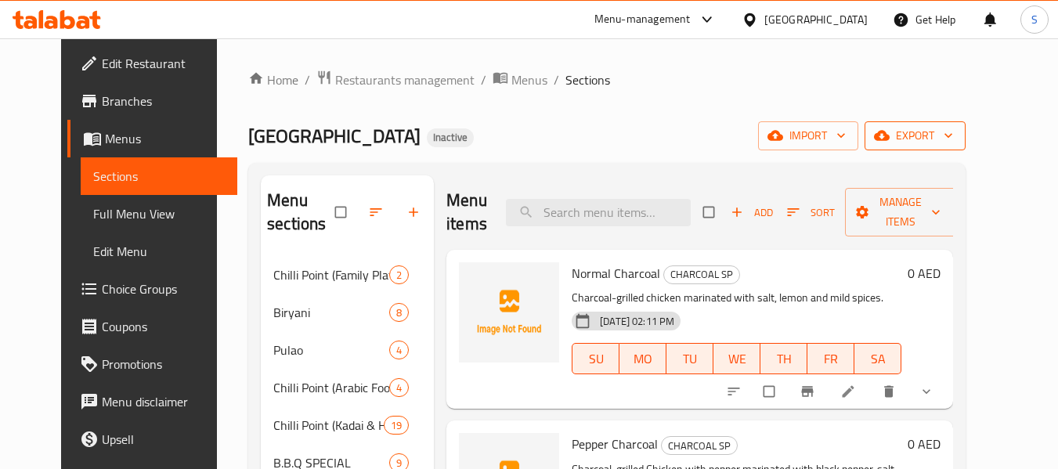
click at [953, 136] on span "export" at bounding box center [915, 136] width 76 height 20
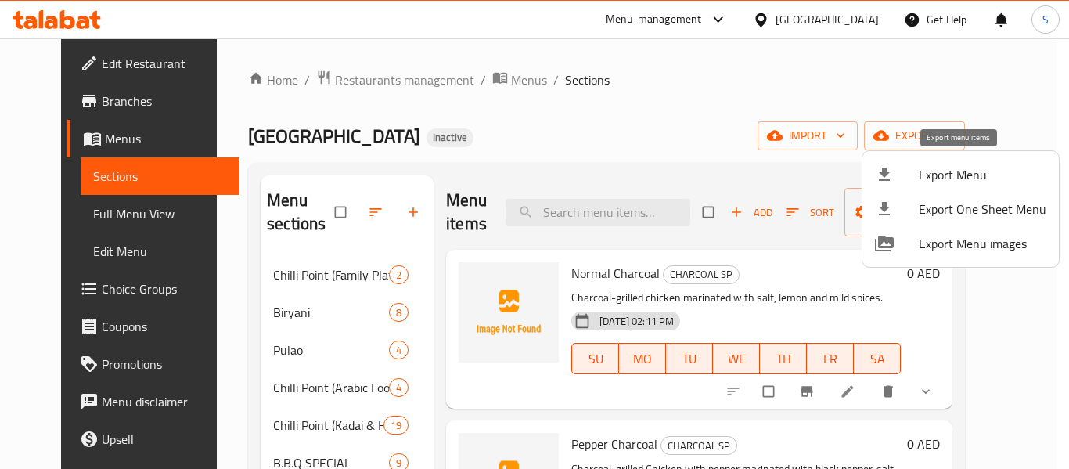
click at [950, 182] on span "Export Menu" at bounding box center [983, 174] width 128 height 19
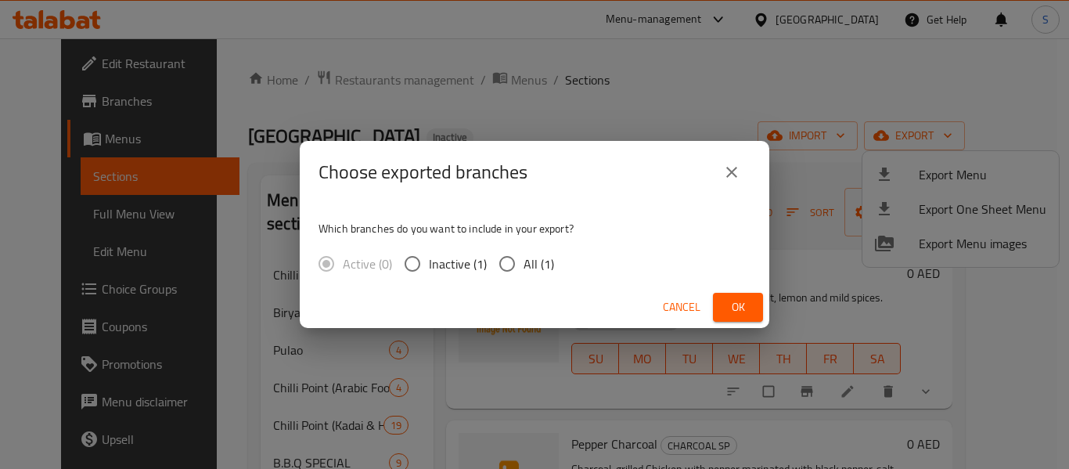
click at [515, 268] on input "All (1)" at bounding box center [507, 263] width 33 height 33
radio input "true"
click at [754, 304] on button "Ok" at bounding box center [738, 307] width 50 height 29
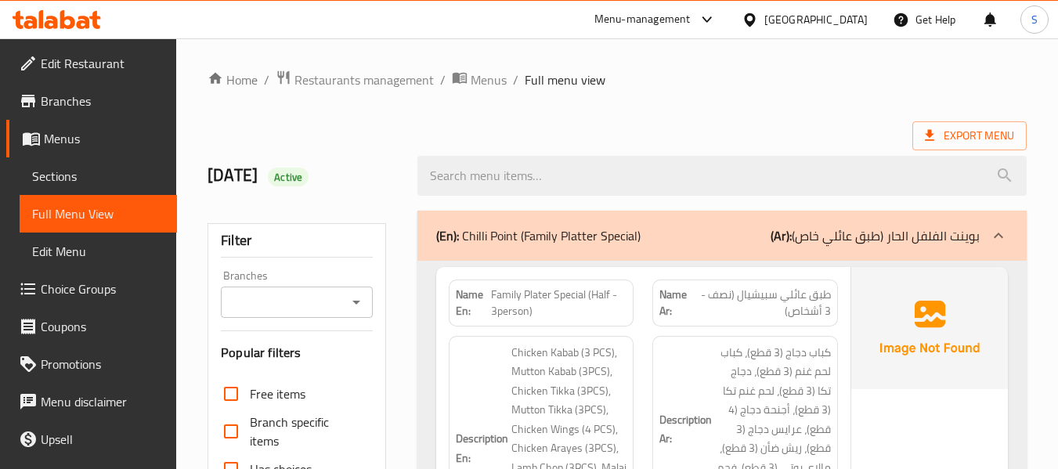
scroll to position [548, 0]
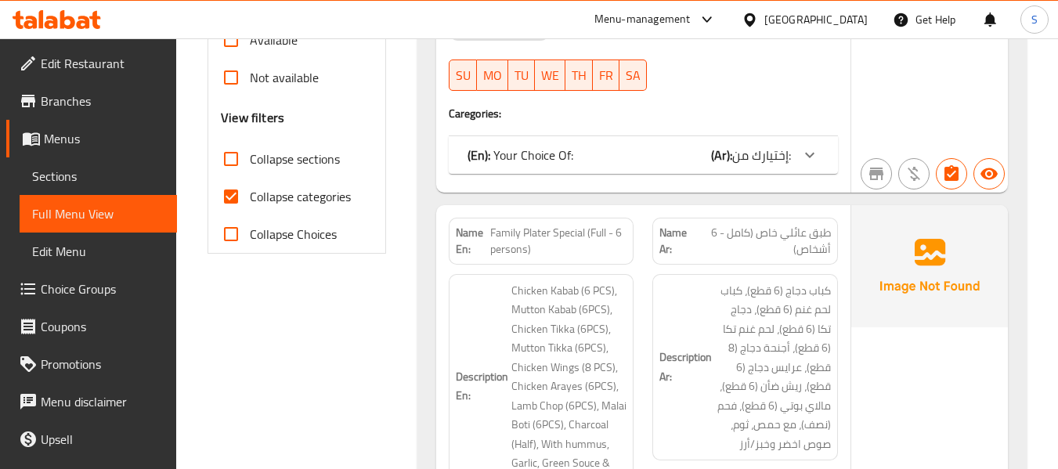
drag, startPoint x: 290, startPoint y: 192, endPoint x: 571, endPoint y: 167, distance: 282.1
click at [290, 192] on span "Collapse categories" at bounding box center [300, 196] width 101 height 19
click at [250, 192] on input "Collapse categories" at bounding box center [231, 197] width 38 height 38
checkbox input "false"
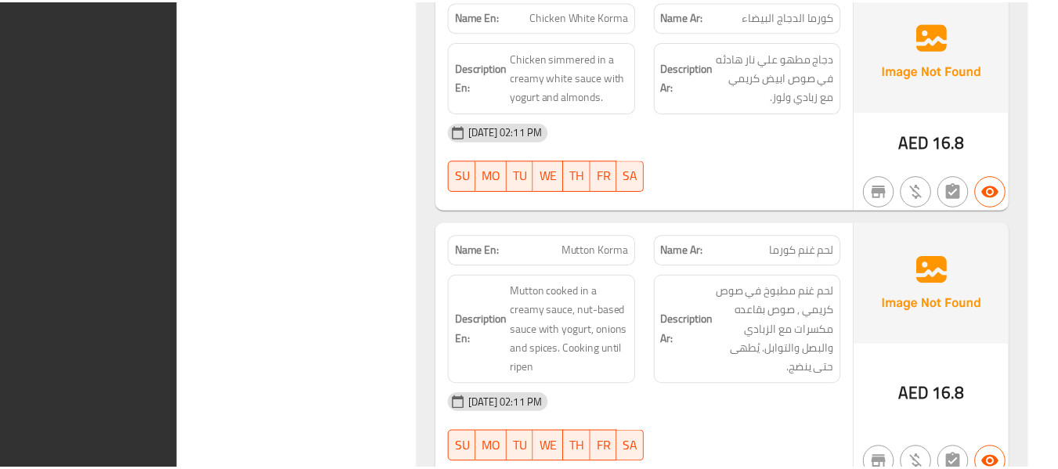
scroll to position [25731, 0]
